Goal: Understand process/instructions: Learn how to perform a task or action

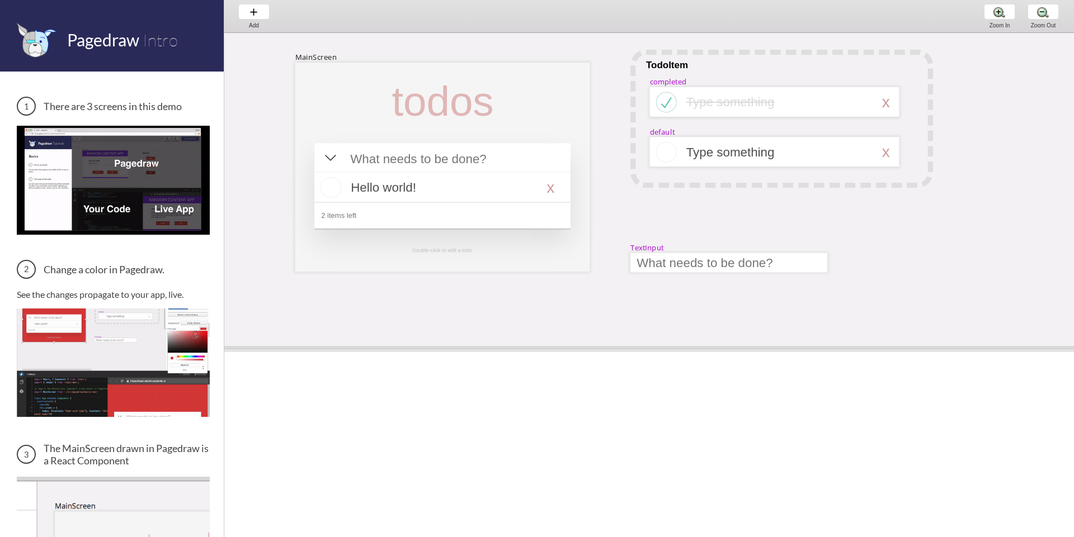
drag, startPoint x: 668, startPoint y: 297, endPoint x: 668, endPoint y: 350, distance: 53.1
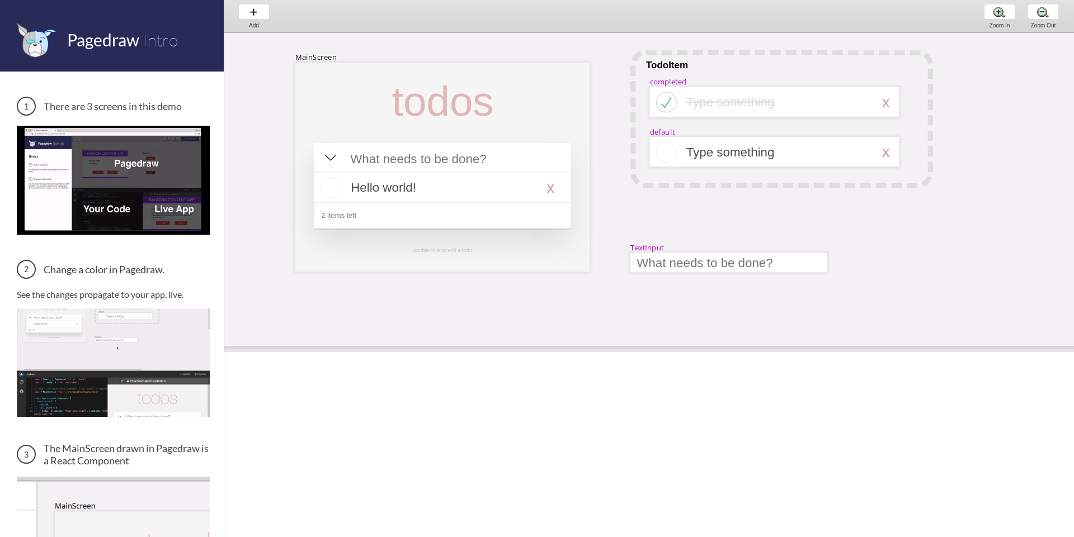
click at [668, 350] on span at bounding box center [649, 349] width 850 height 6
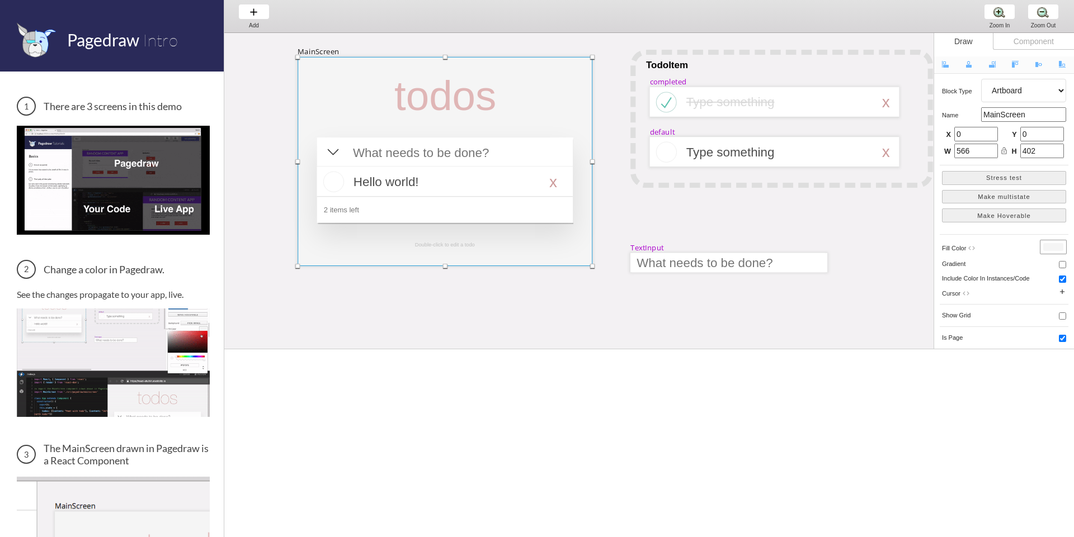
drag, startPoint x: 550, startPoint y: 100, endPoint x: 552, endPoint y: 95, distance: 6.0
click at [552, 95] on div at bounding box center [445, 161] width 295 height 209
click at [867, 226] on div "MainScreen todos Hello world! x 2 items left TodoItem completed Type something …" at bounding box center [1078, 403] width 1708 height 740
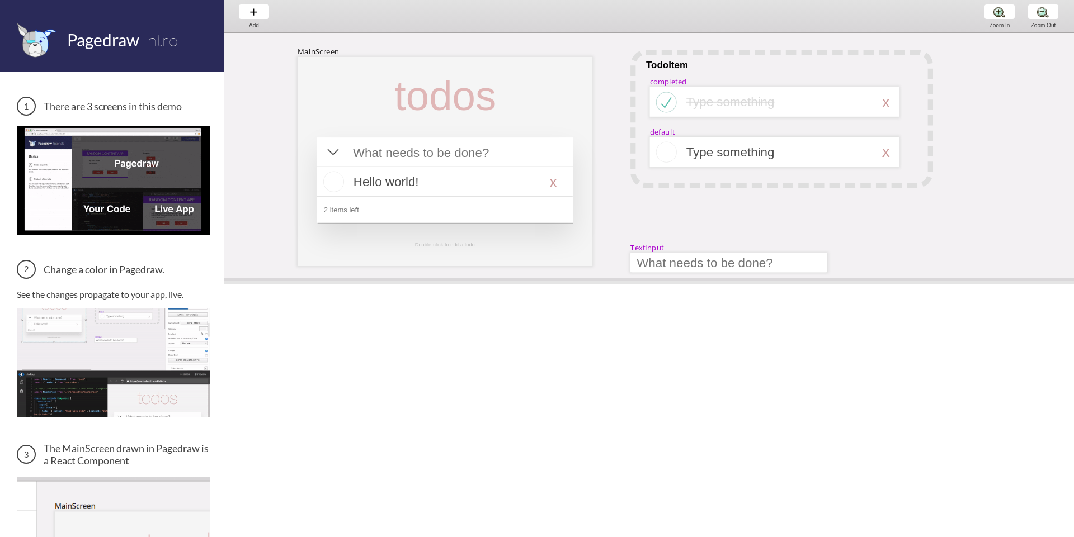
drag, startPoint x: 875, startPoint y: 347, endPoint x: 870, endPoint y: 279, distance: 68.5
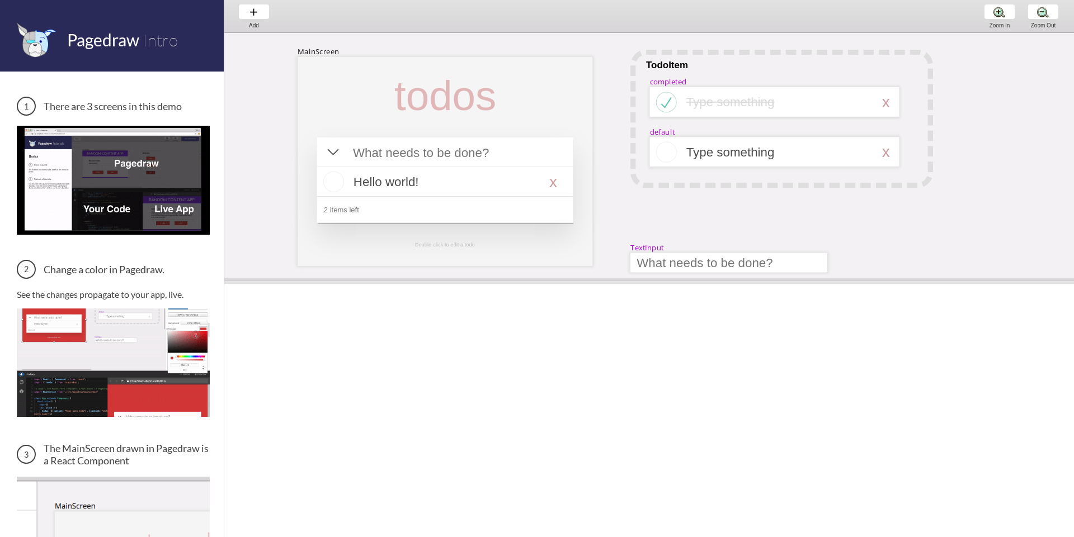
click at [870, 279] on span at bounding box center [649, 281] width 850 height 6
click at [468, 164] on div at bounding box center [445, 181] width 256 height 86
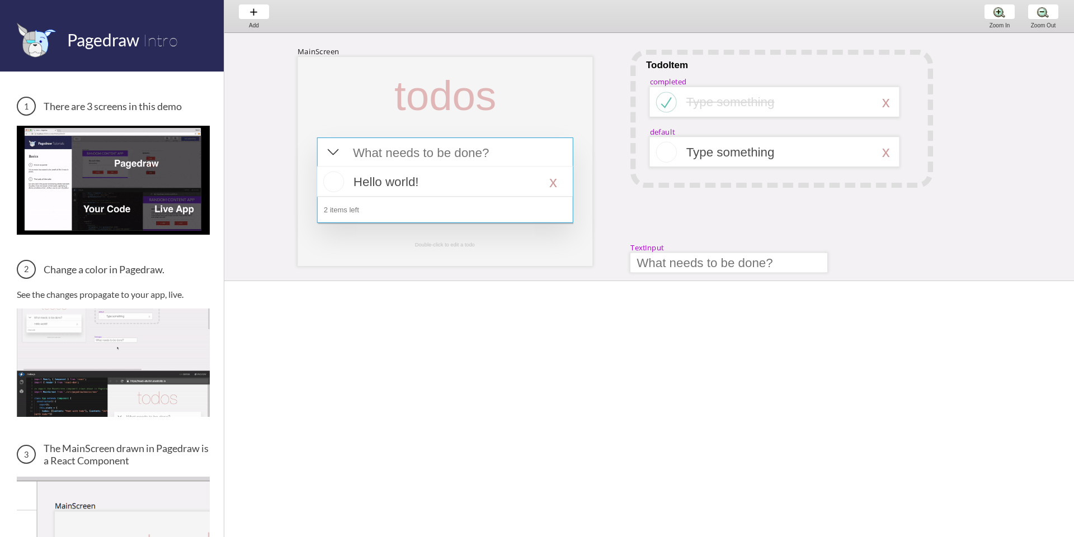
select select "4"
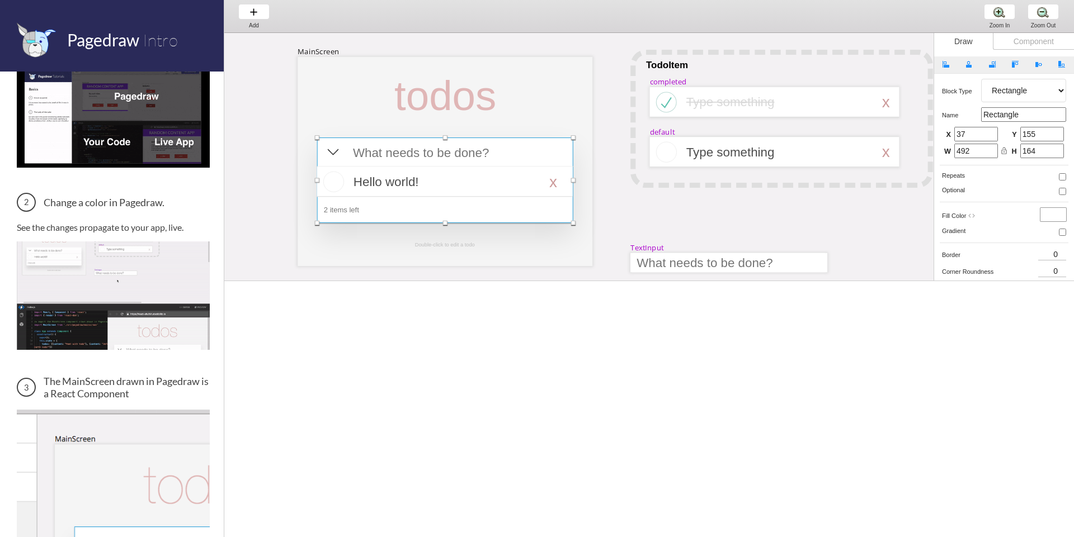
scroll to position [67, 0]
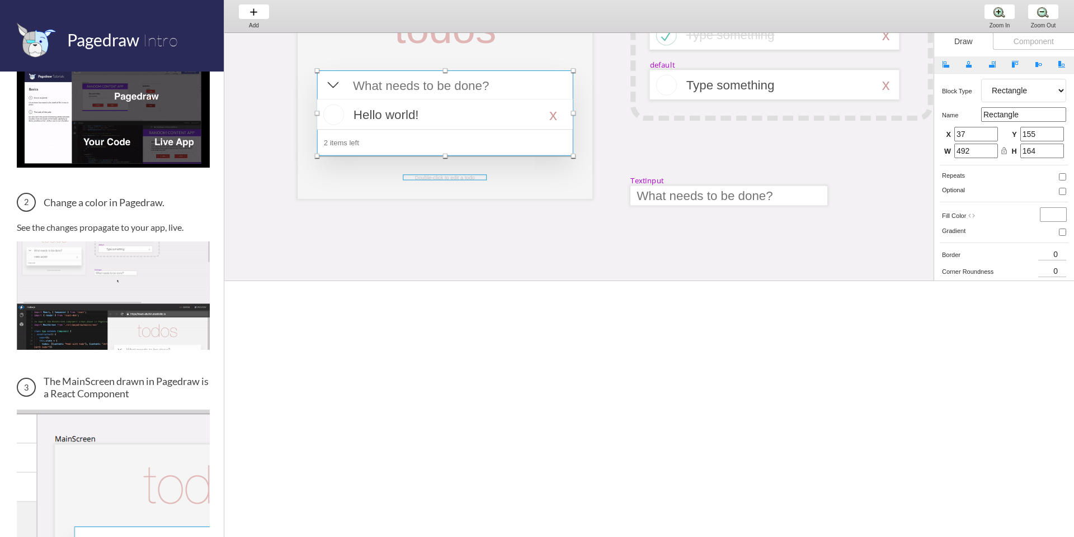
click at [455, 179] on div at bounding box center [445, 177] width 84 height 6
select select "3"
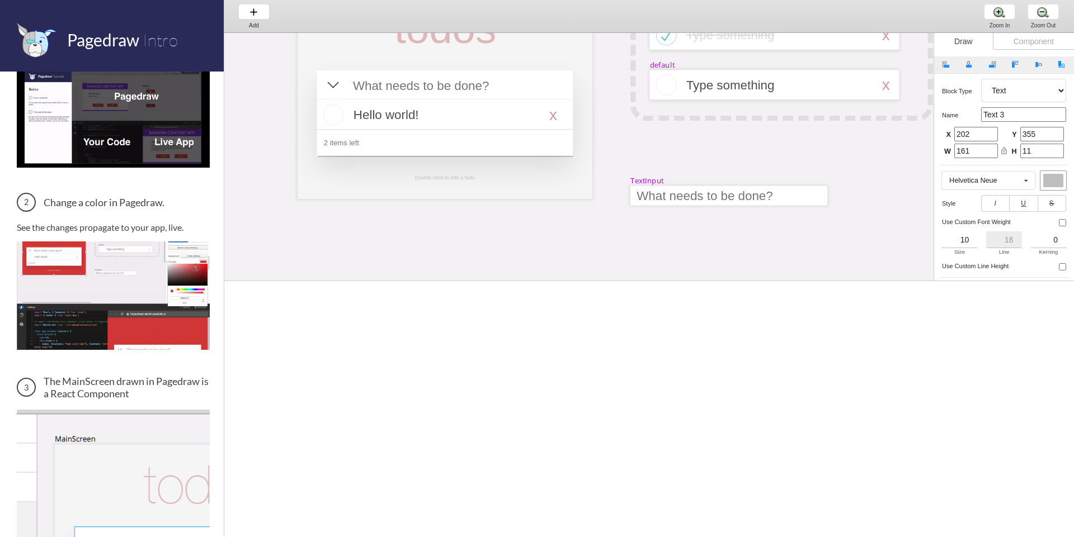
click at [488, 232] on div "MainScreen todos Hello world! x 2 items left TodoItem completed Type something …" at bounding box center [1078, 336] width 1708 height 740
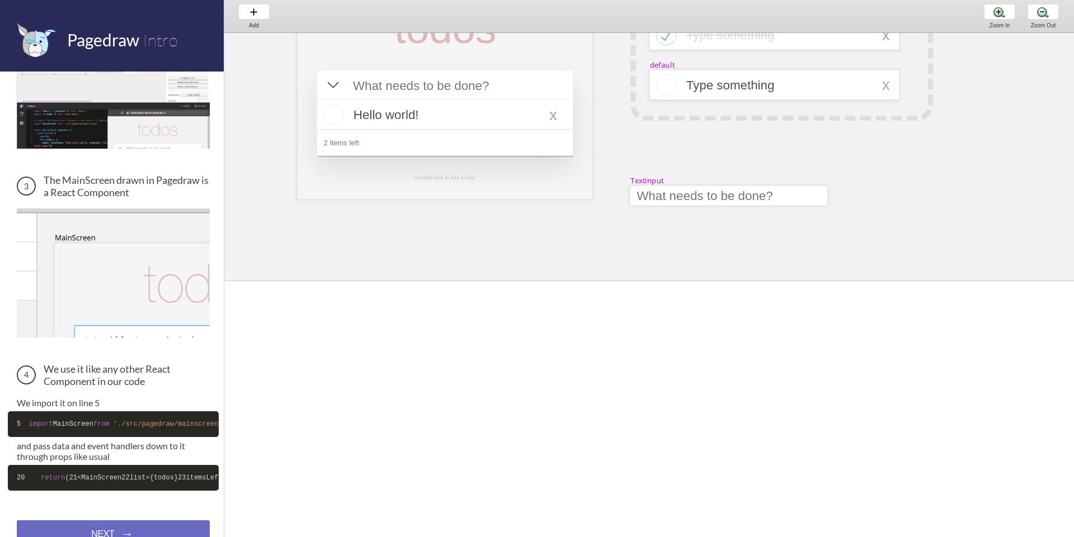
scroll to position [342, 0]
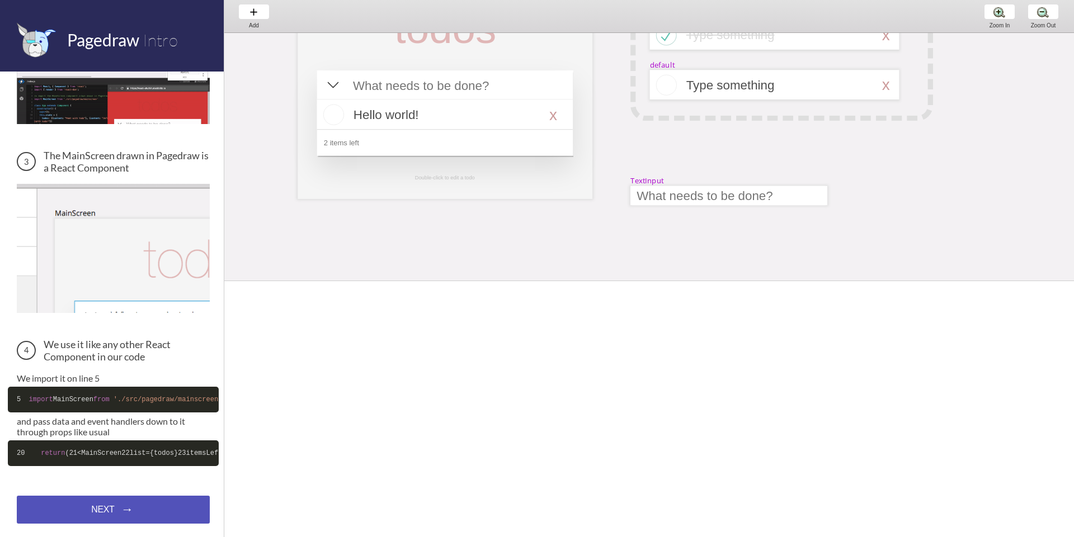
click at [128, 520] on div "NEXT → NEXT → NEXT →" at bounding box center [113, 510] width 193 height 28
